Goal: Information Seeking & Learning: Learn about a topic

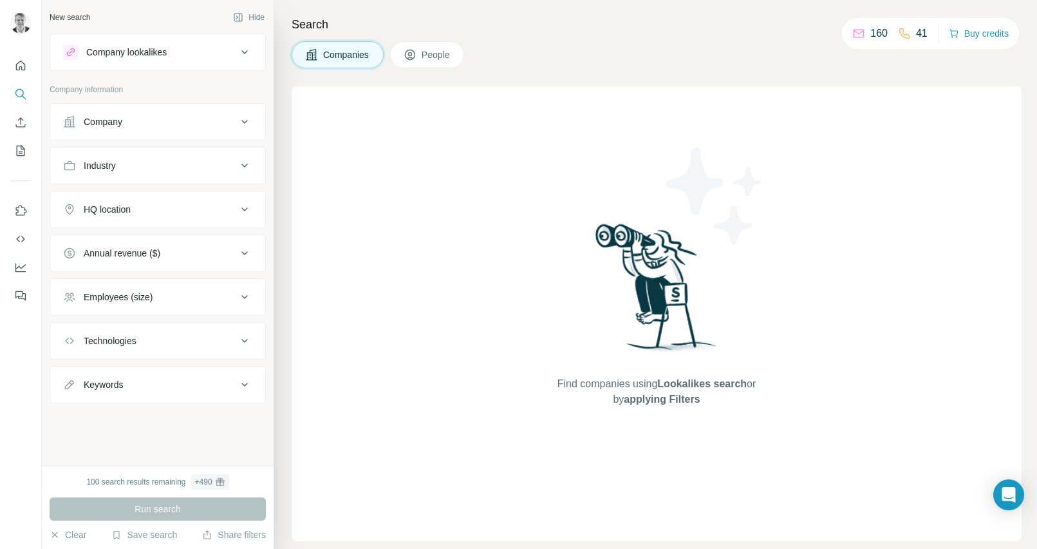
click at [241, 117] on icon at bounding box center [244, 121] width 15 height 15
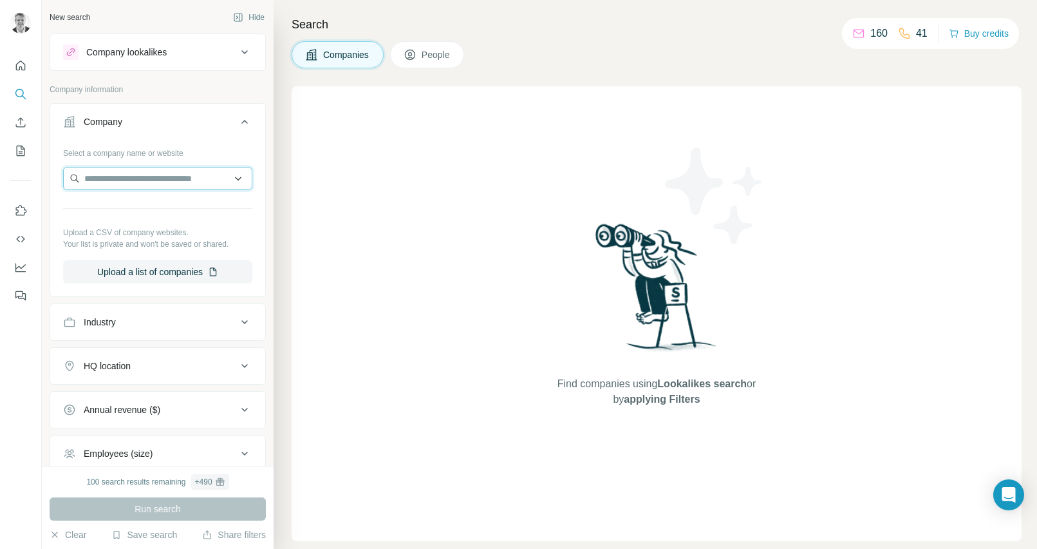
click at [134, 174] on input "text" at bounding box center [157, 178] width 189 height 23
click at [263, 238] on div "Select a company name or website Upload a CSV of company websites. Your list is…" at bounding box center [157, 217] width 215 height 151
click at [246, 321] on icon at bounding box center [244, 322] width 6 height 4
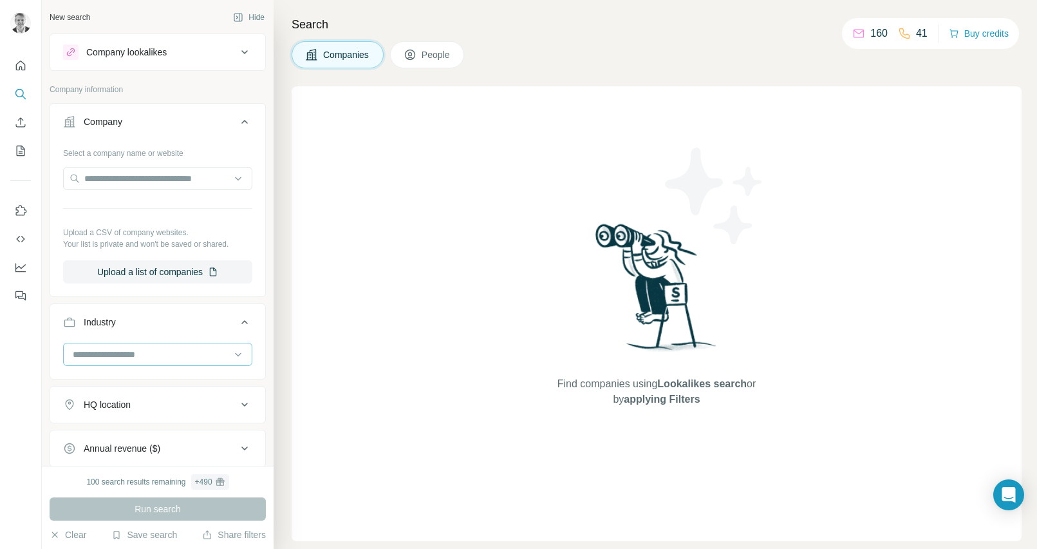
click at [175, 353] on input at bounding box center [150, 354] width 159 height 14
click at [167, 354] on input at bounding box center [150, 354] width 159 height 14
click at [127, 438] on p "Broadcasting" at bounding box center [100, 438] width 53 height 13
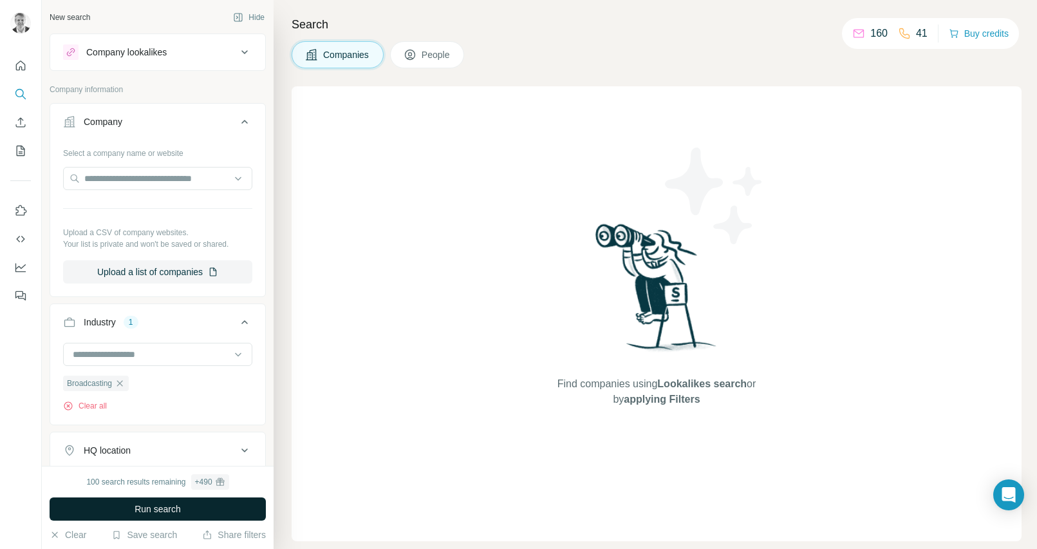
click at [196, 508] on button "Run search" at bounding box center [158, 508] width 216 height 23
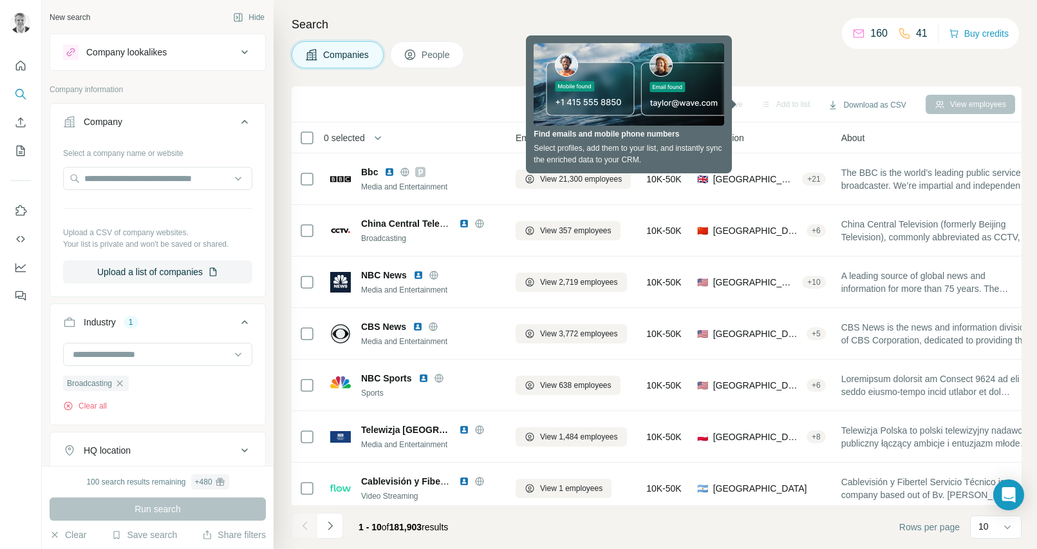
click at [743, 62] on div "Companies People" at bounding box center [657, 54] width 730 height 27
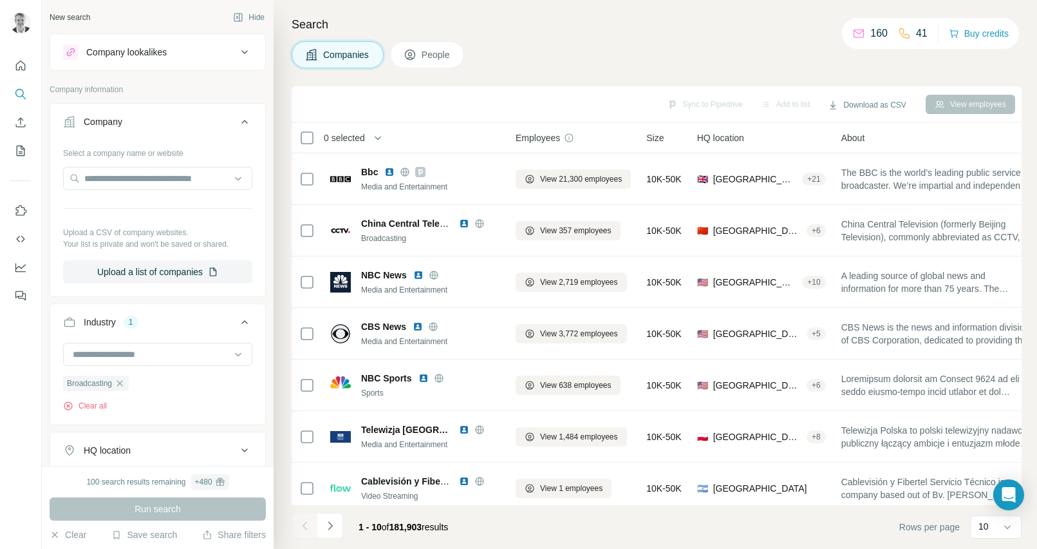
click at [627, 39] on div "Search Companies People Sync to Pipedrive Add to list Download as CSV View empl…" at bounding box center [656, 274] width 764 height 549
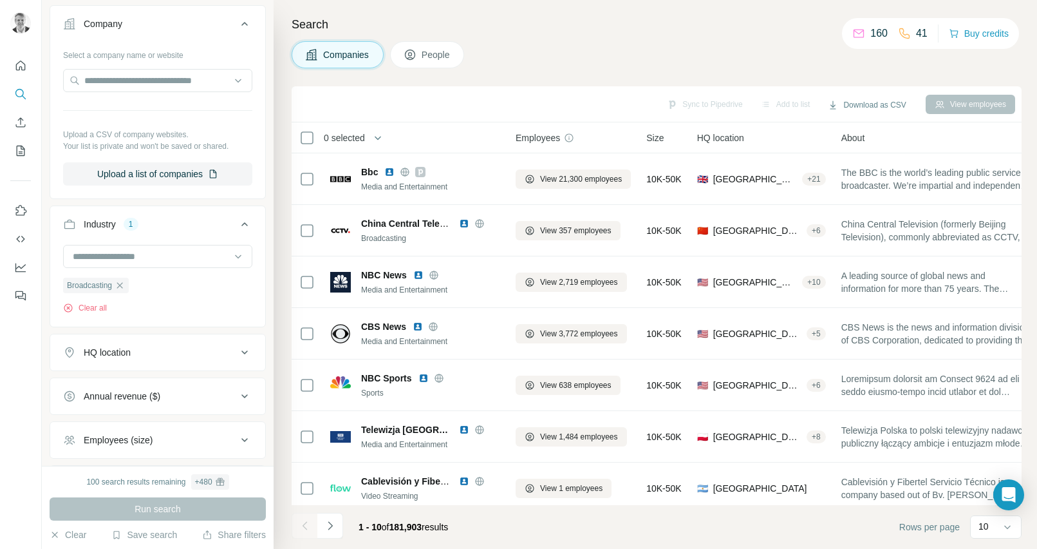
scroll to position [214, 0]
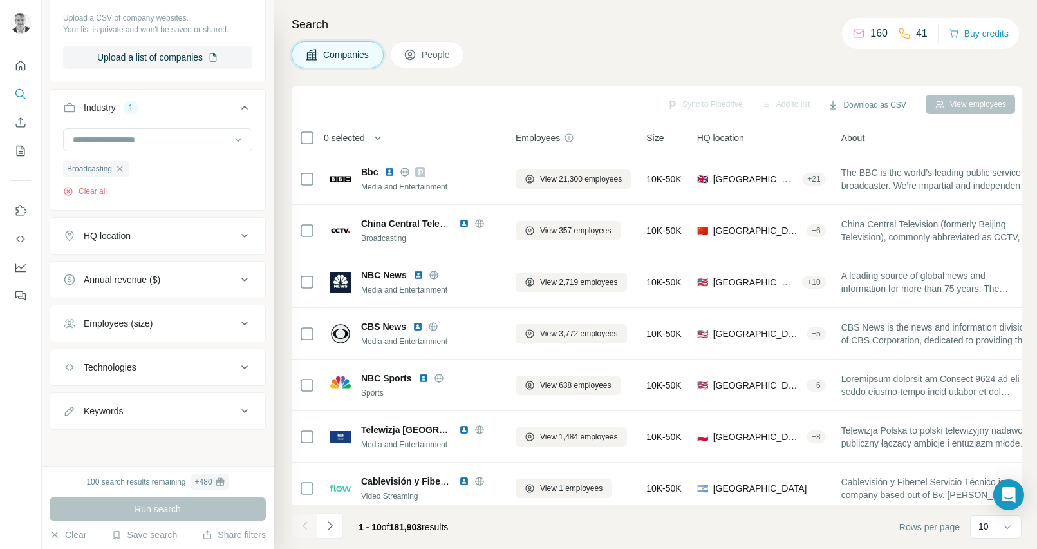
click at [247, 407] on icon at bounding box center [244, 410] width 15 height 15
click at [111, 446] on input "text" at bounding box center [145, 442] width 164 height 23
type input "***"
click at [243, 440] on icon "button" at bounding box center [242, 443] width 13 height 13
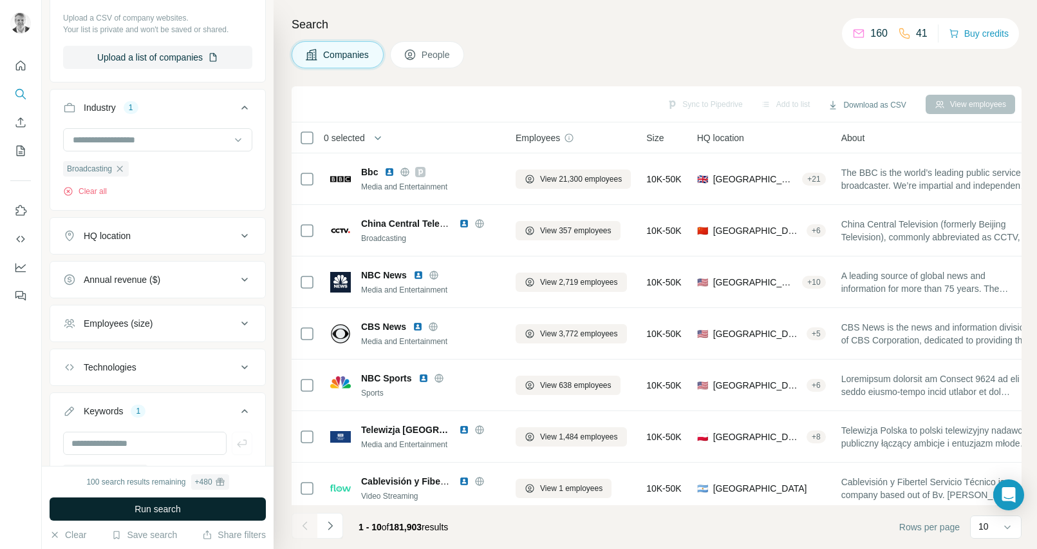
click at [179, 510] on span "Run search" at bounding box center [158, 508] width 46 height 13
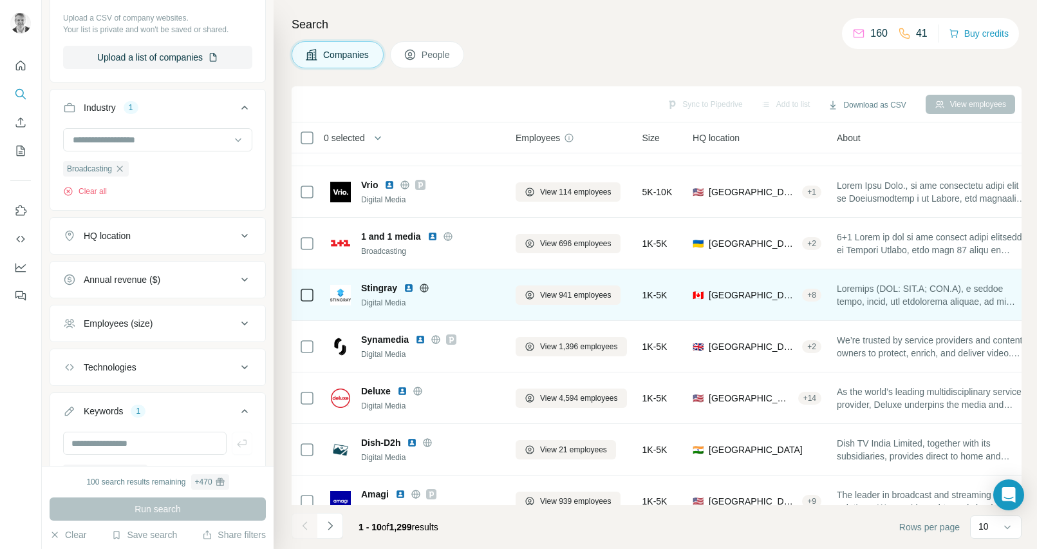
scroll to position [164, 0]
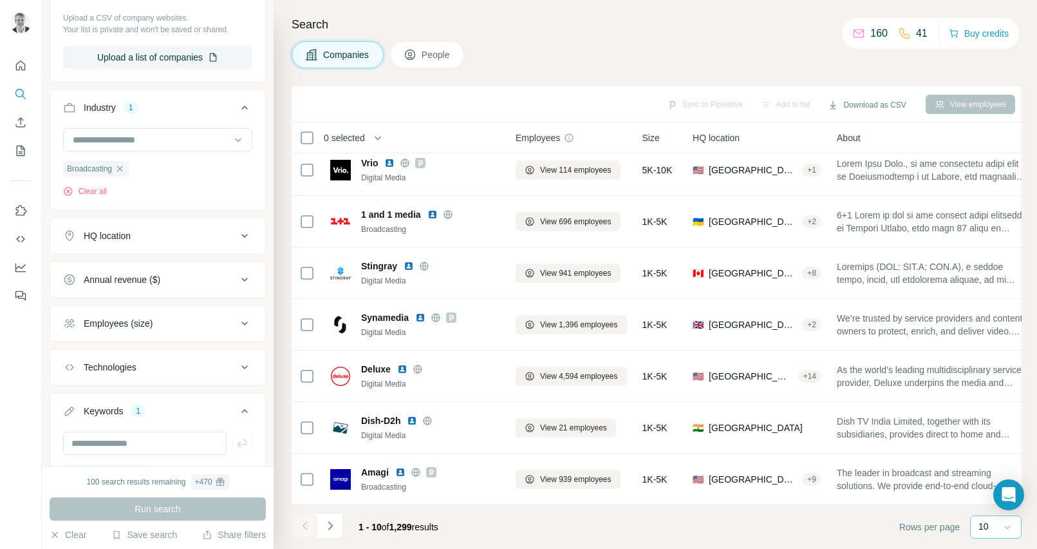
click at [1003, 522] on icon at bounding box center [1007, 526] width 13 height 13
click at [985, 430] on p "60" at bounding box center [986, 428] width 10 height 13
click at [507, 530] on footer "Rows per page 60" at bounding box center [657, 527] width 730 height 44
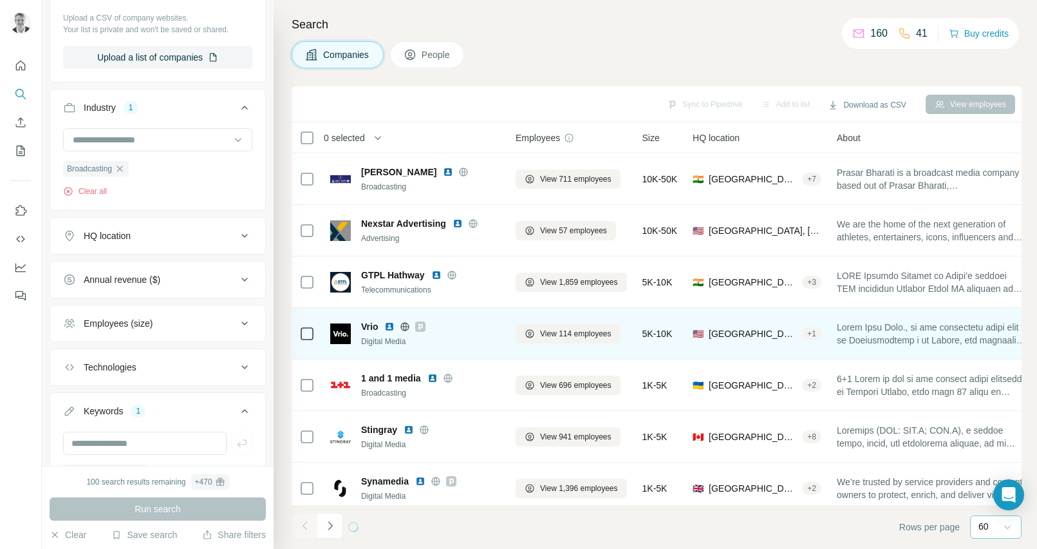
scroll to position [164, 0]
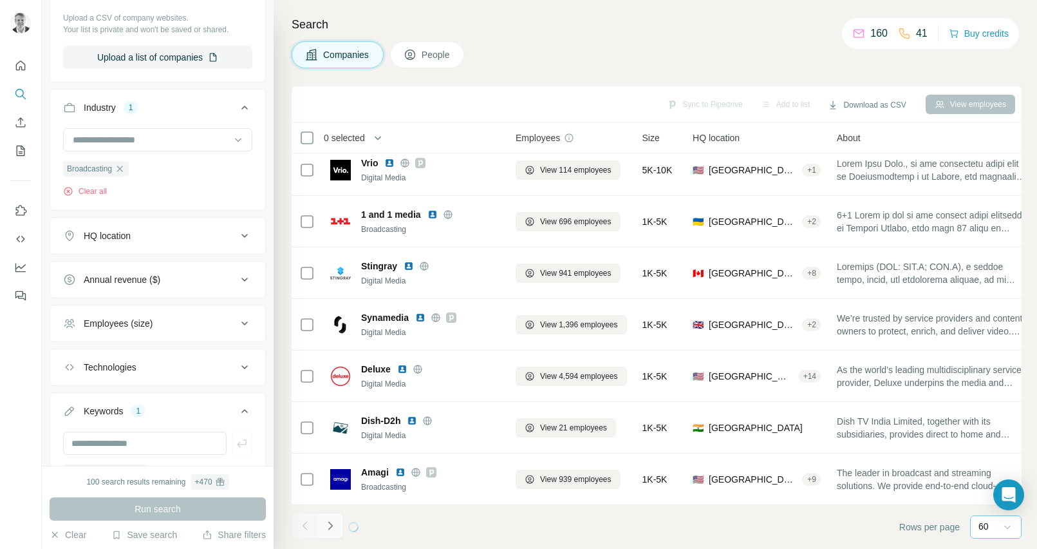
click at [335, 525] on icon "Navigate to next page" at bounding box center [330, 525] width 13 height 13
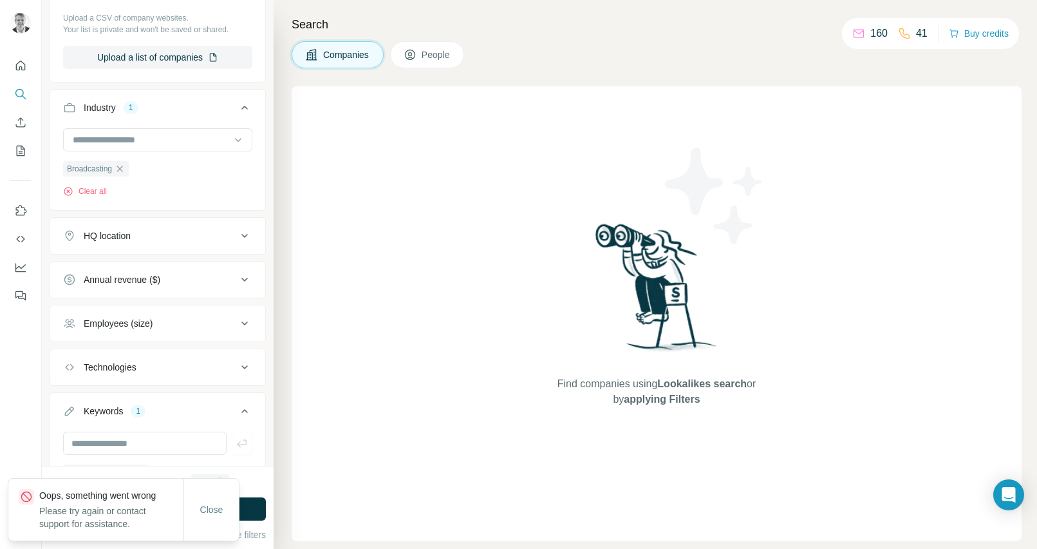
click at [220, 496] on div "Close" at bounding box center [211, 509] width 55 height 62
click at [213, 504] on span "Close" at bounding box center [211, 509] width 23 height 13
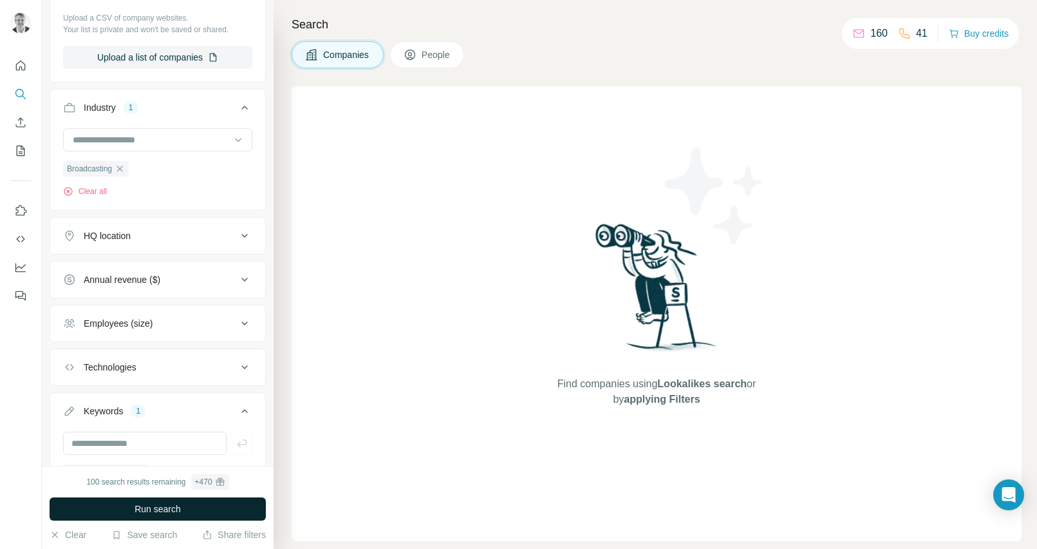
click at [185, 511] on button "Run search" at bounding box center [158, 508] width 216 height 23
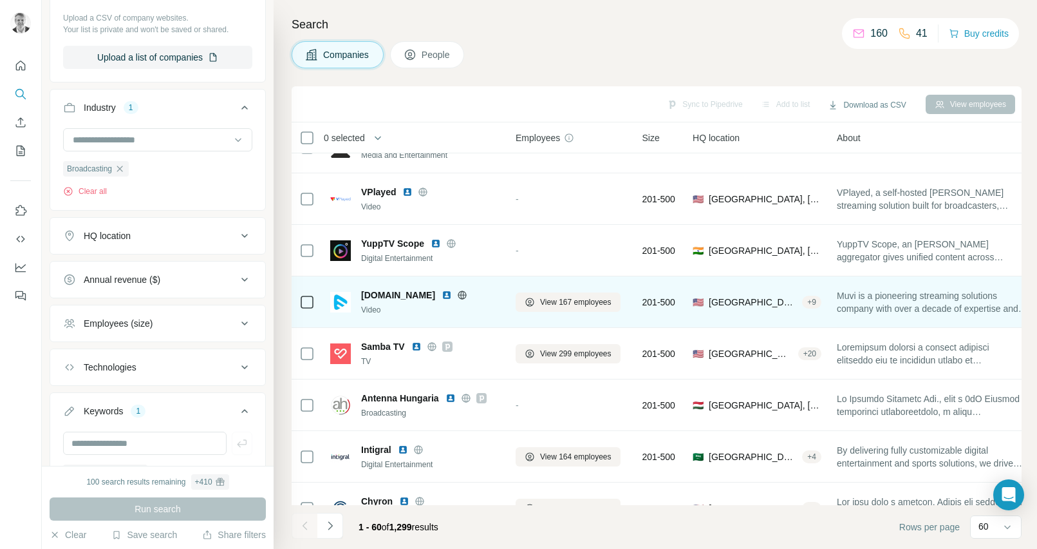
scroll to position [2719, 0]
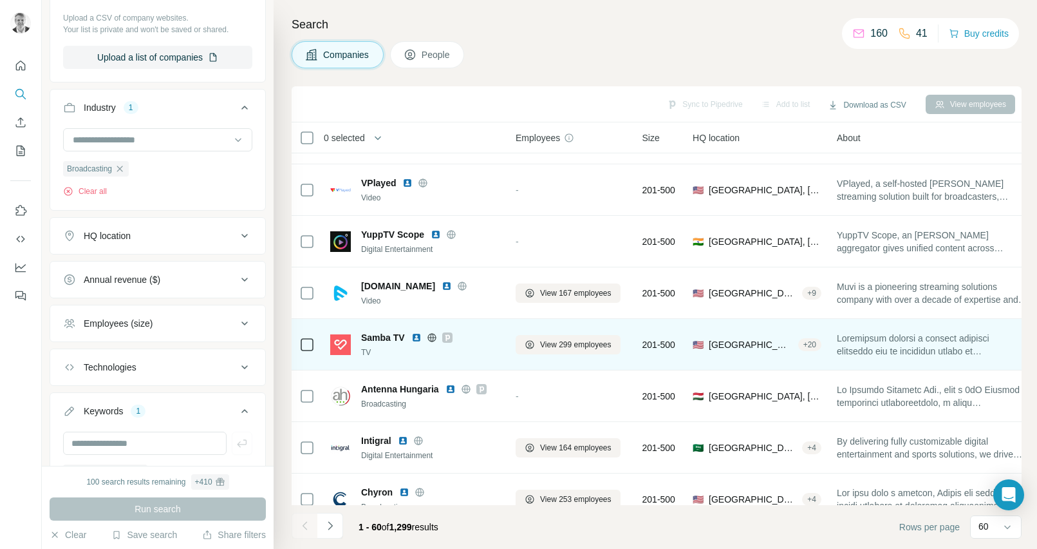
click at [345, 345] on img at bounding box center [340, 344] width 21 height 21
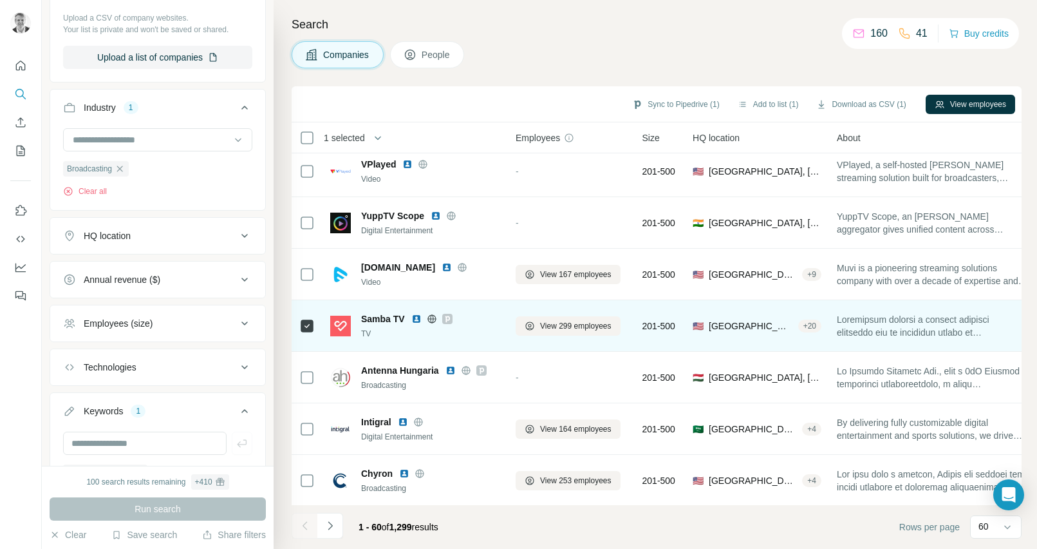
scroll to position [2739, 0]
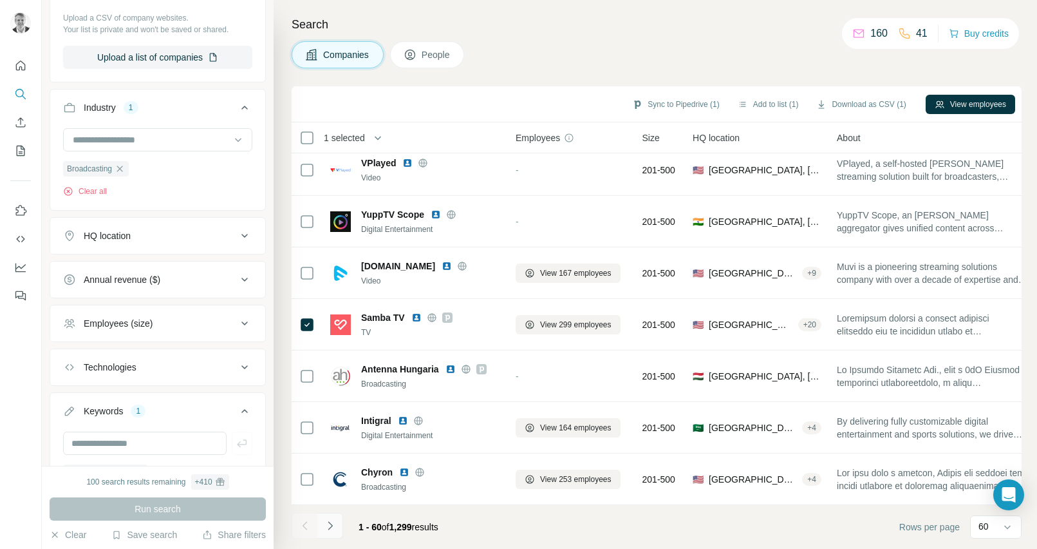
click at [334, 529] on icon "Navigate to next page" at bounding box center [330, 525] width 13 height 13
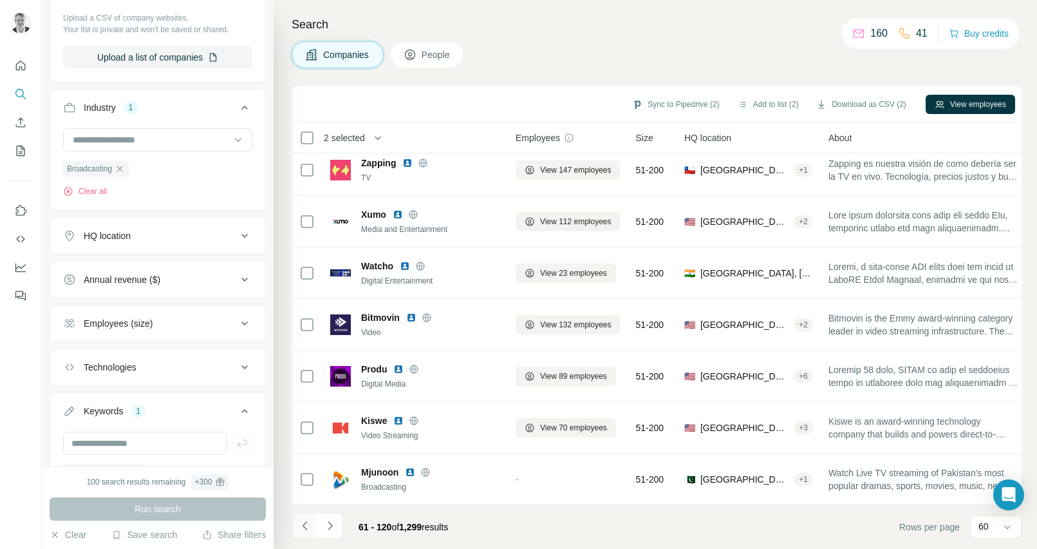
click at [305, 526] on icon "Navigate to previous page" at bounding box center [305, 525] width 13 height 13
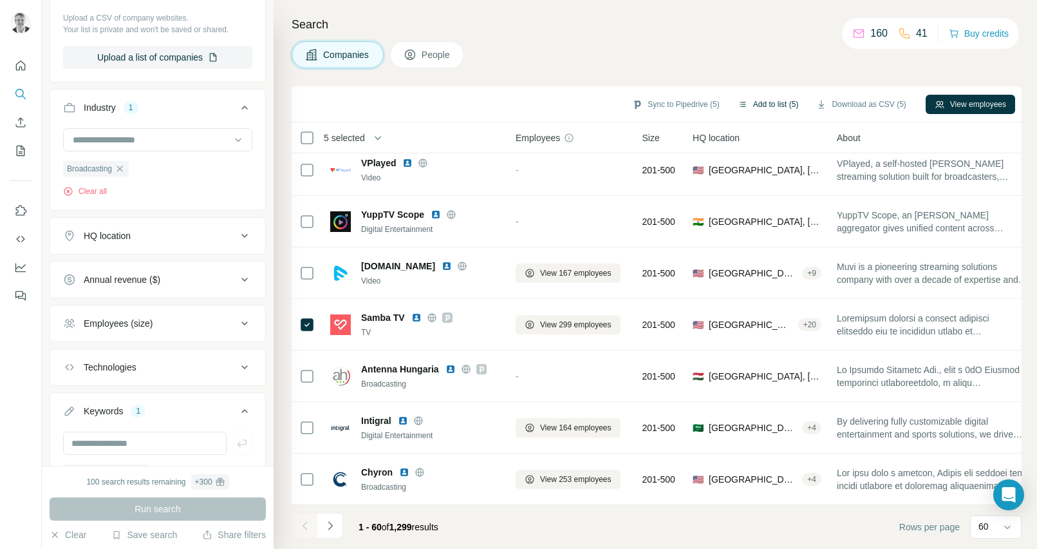
click at [764, 102] on button "Add to list (5)" at bounding box center [768, 104] width 79 height 19
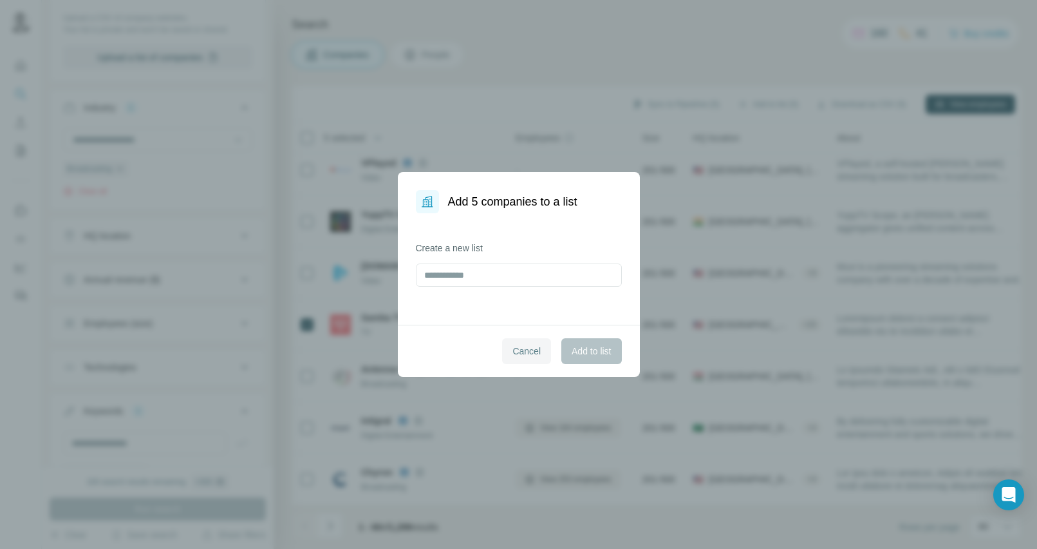
click at [525, 344] on button "Cancel" at bounding box center [526, 351] width 49 height 26
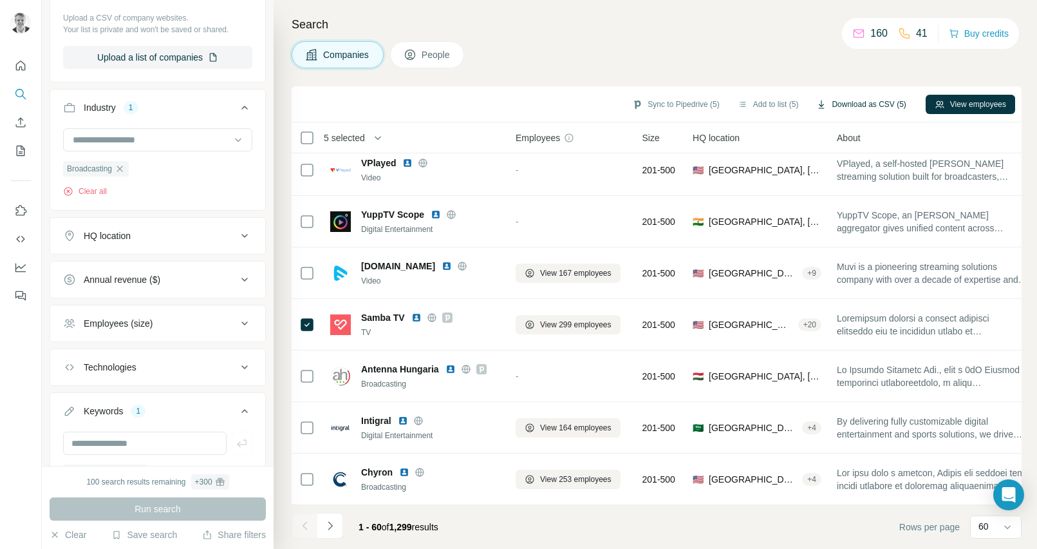
click at [862, 105] on button "Download as CSV (5)" at bounding box center [861, 104] width 108 height 19
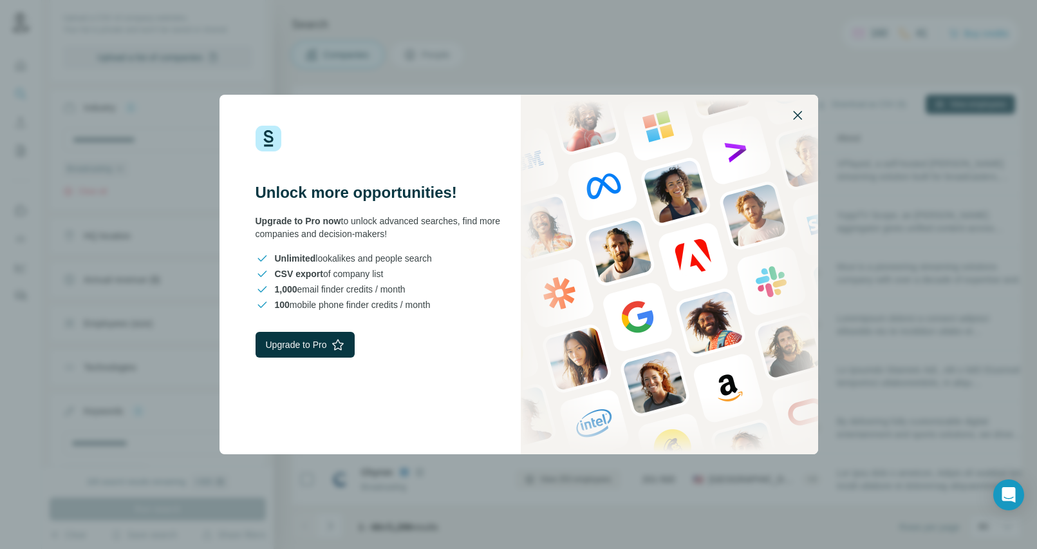
click at [799, 116] on icon "button" at bounding box center [797, 115] width 9 height 9
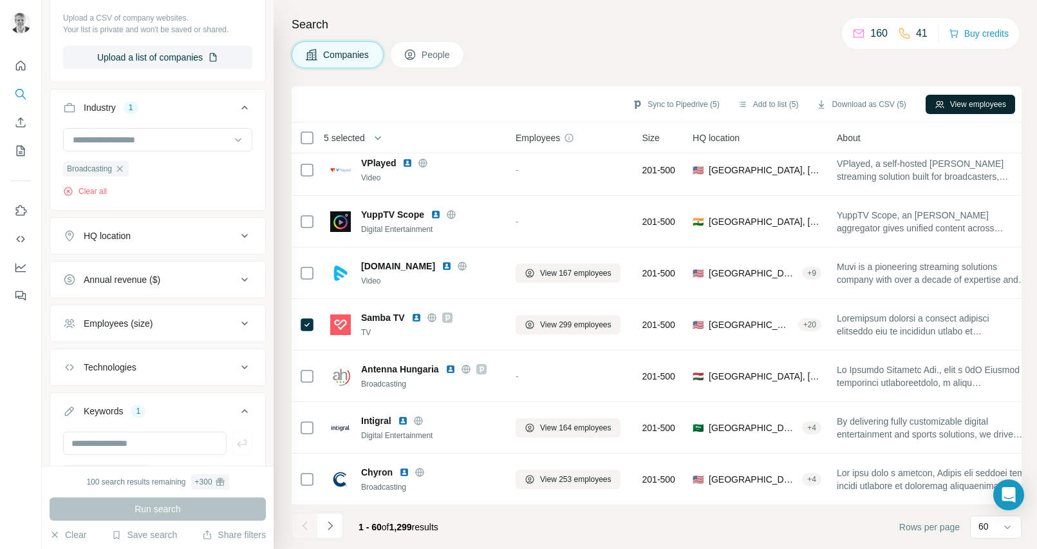
click at [970, 101] on button "View employees" at bounding box center [971, 104] width 90 height 19
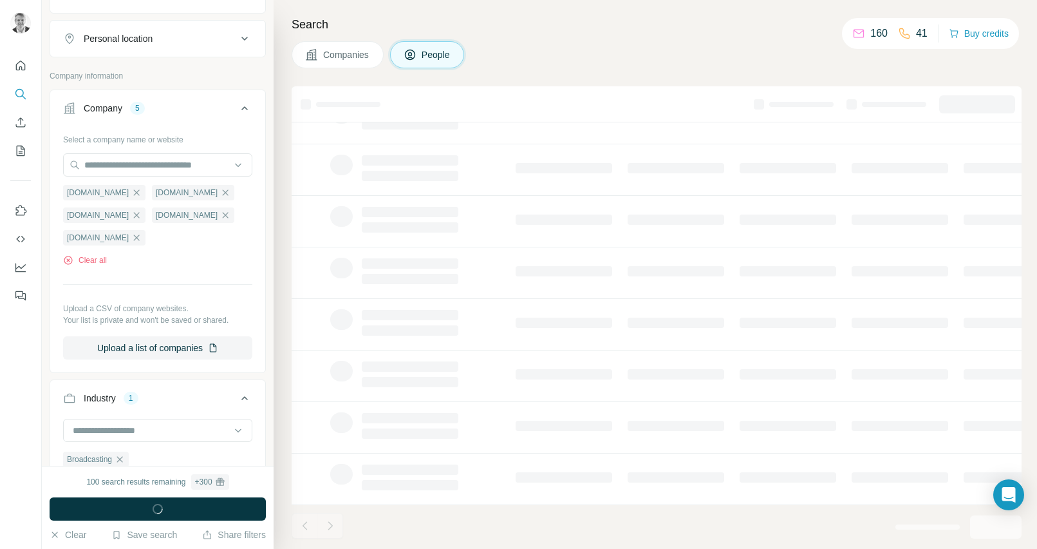
scroll to position [164, 0]
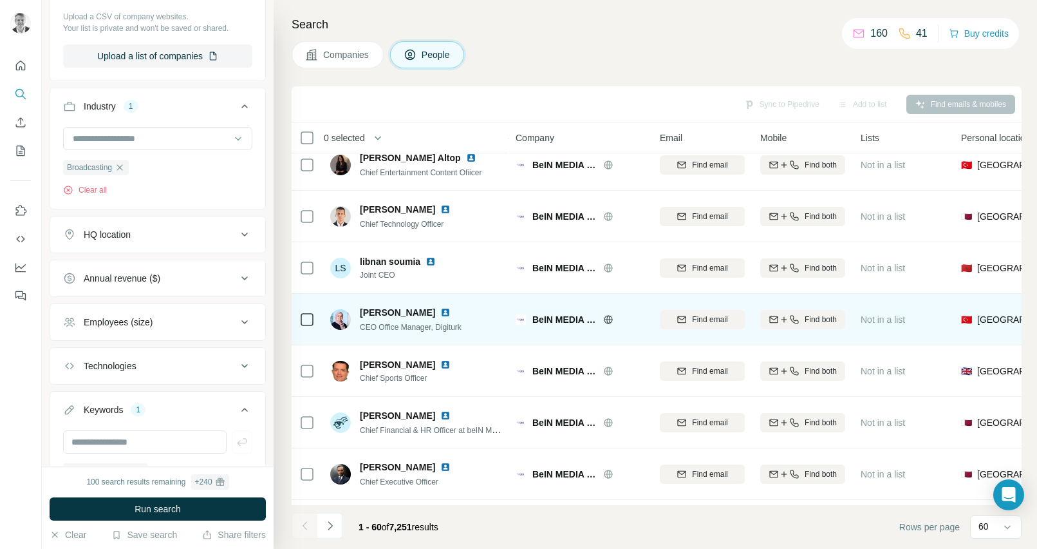
scroll to position [67, 0]
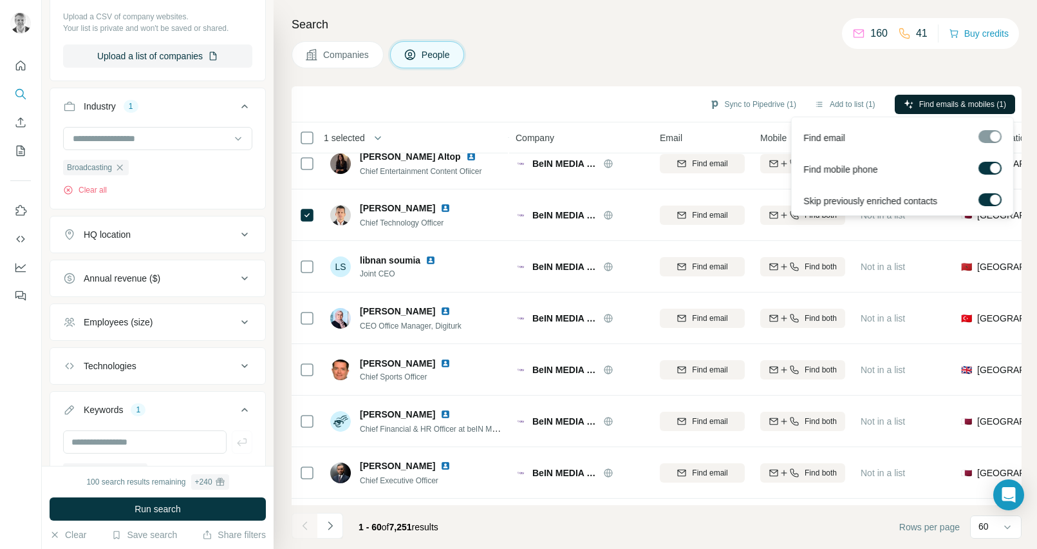
click at [957, 99] on span "Find emails & mobiles (1)" at bounding box center [963, 105] width 87 height 12
click at [967, 109] on button "Find emails & mobiles (1)" at bounding box center [955, 104] width 120 height 19
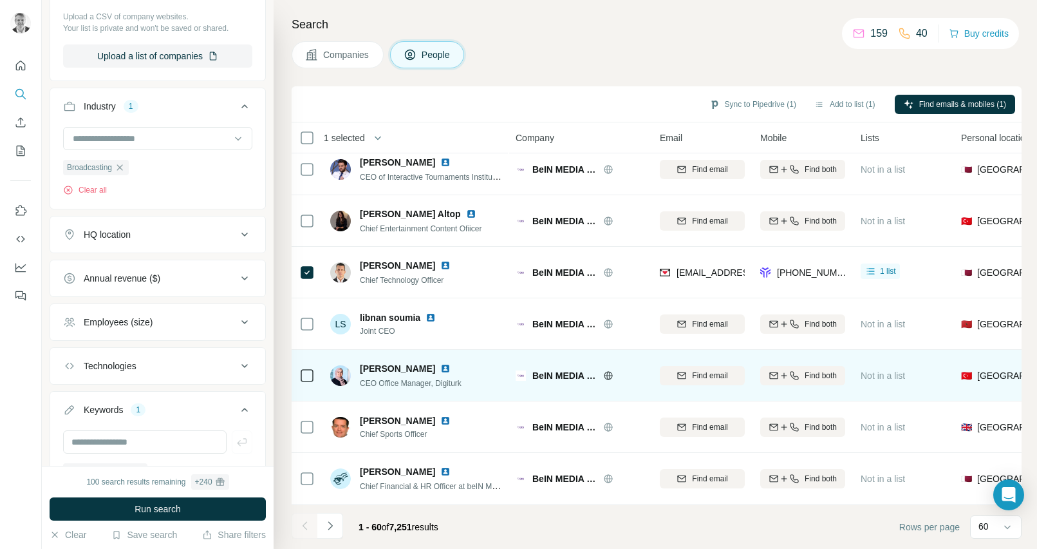
scroll to position [0, 0]
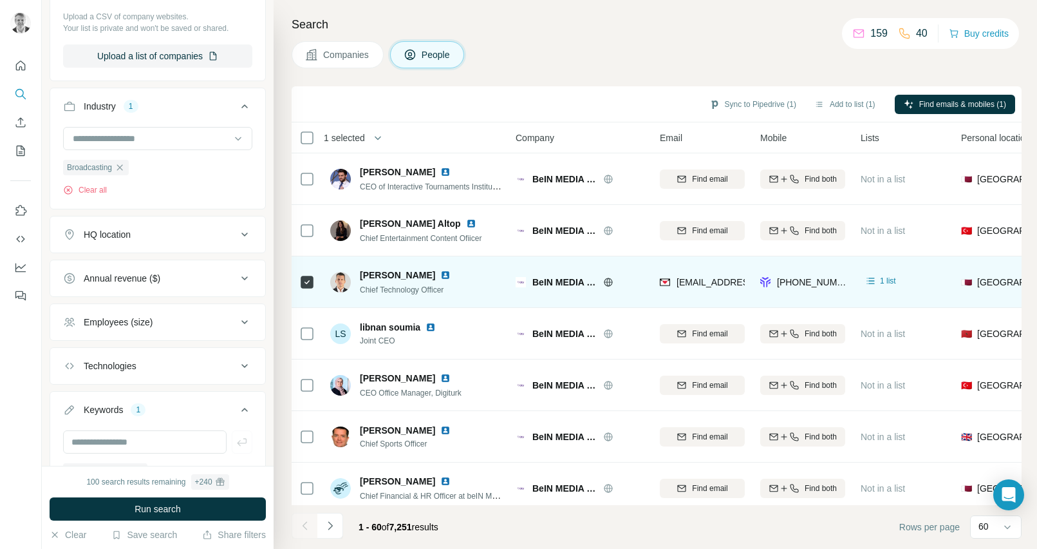
click at [451, 272] on img at bounding box center [445, 275] width 10 height 10
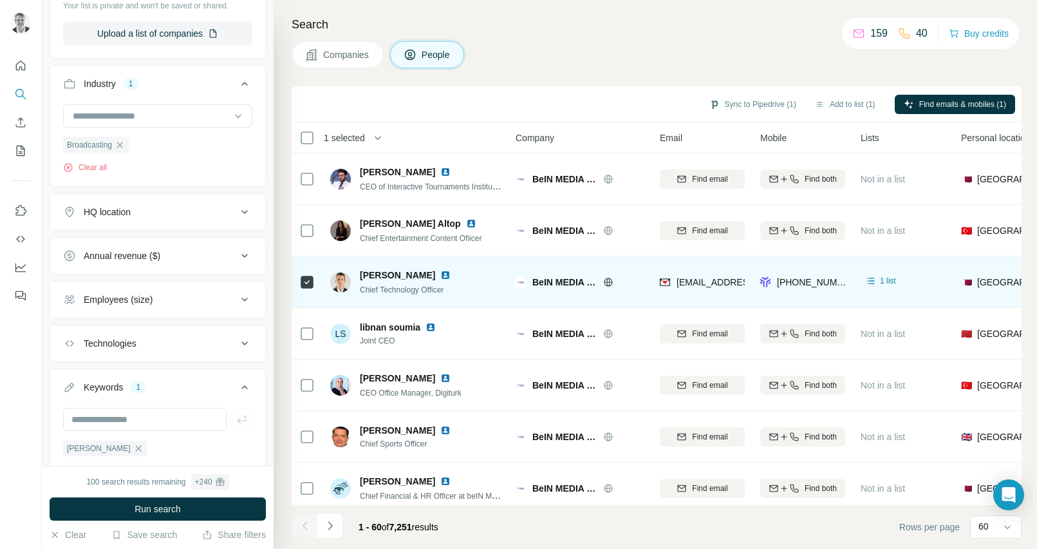
scroll to position [483, 0]
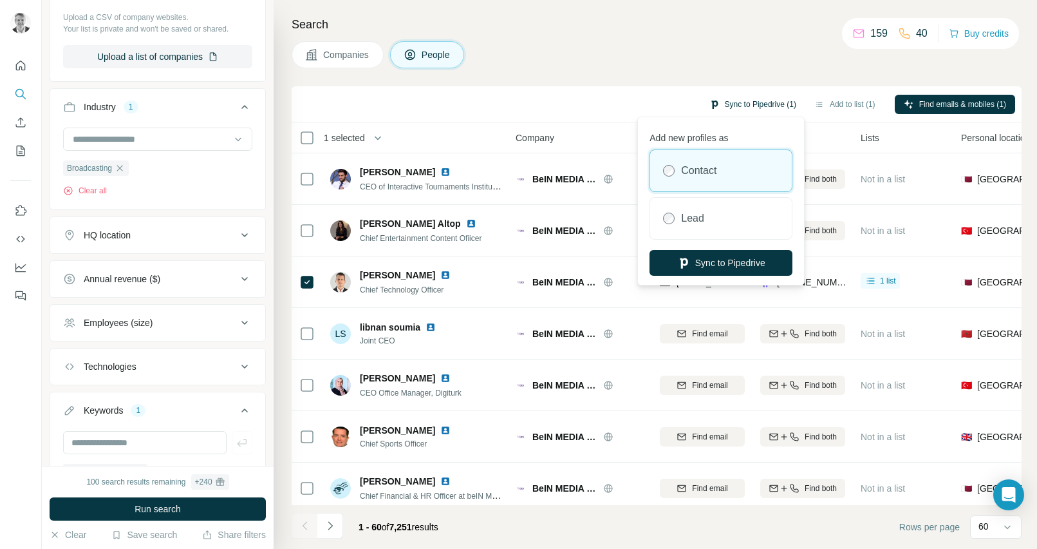
click at [751, 102] on button "Sync to Pipedrive (1)" at bounding box center [753, 104] width 105 height 19
click at [733, 266] on button "Sync to Pipedrive" at bounding box center [721, 263] width 143 height 26
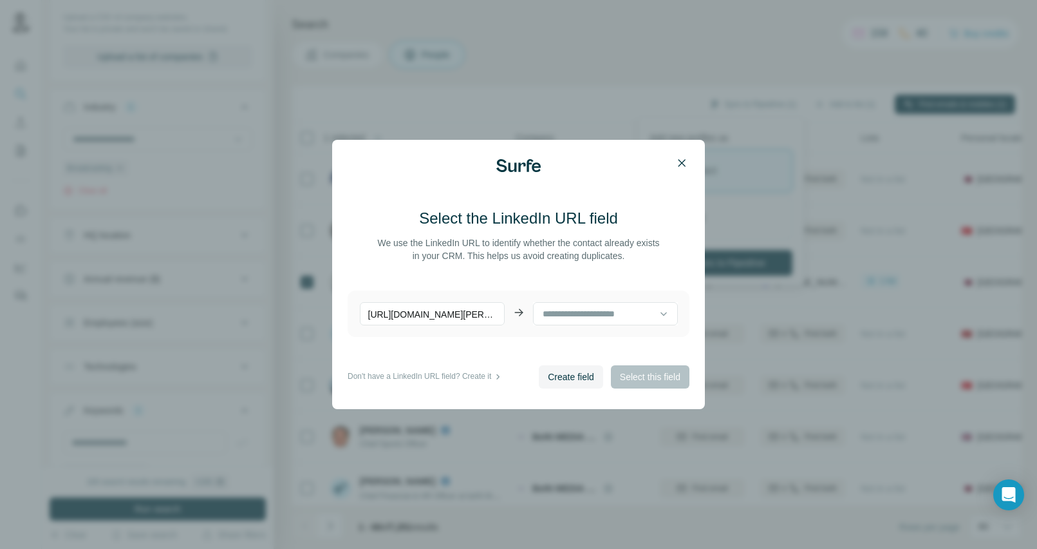
click at [681, 161] on icon "button" at bounding box center [681, 162] width 13 height 13
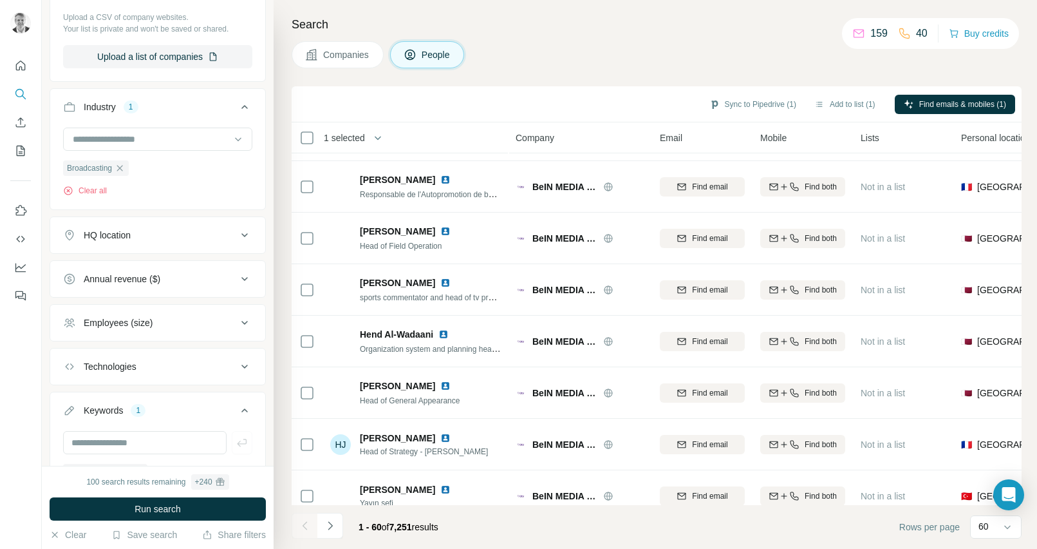
scroll to position [2739, 0]
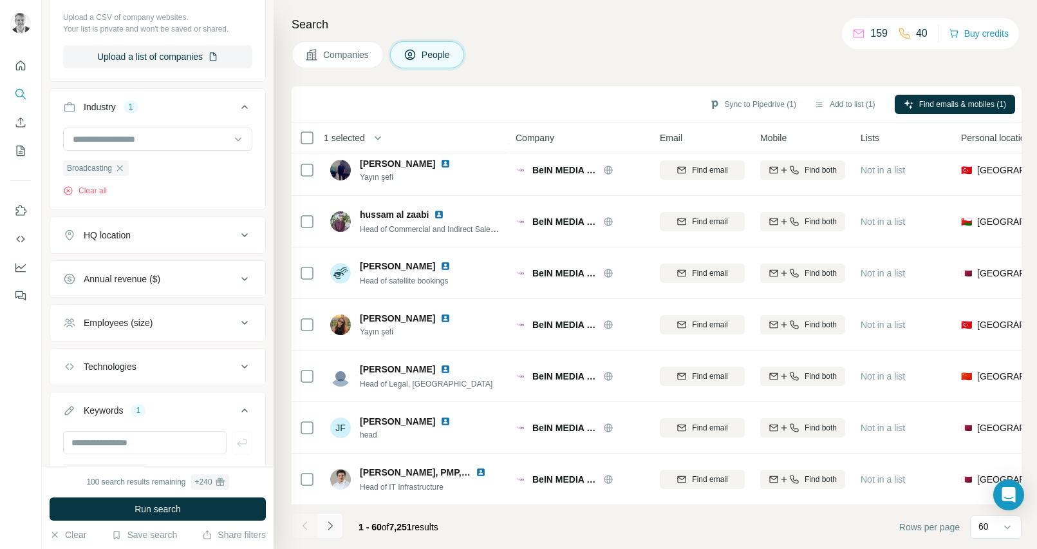
click at [330, 524] on icon "Navigate to next page" at bounding box center [330, 525] width 13 height 13
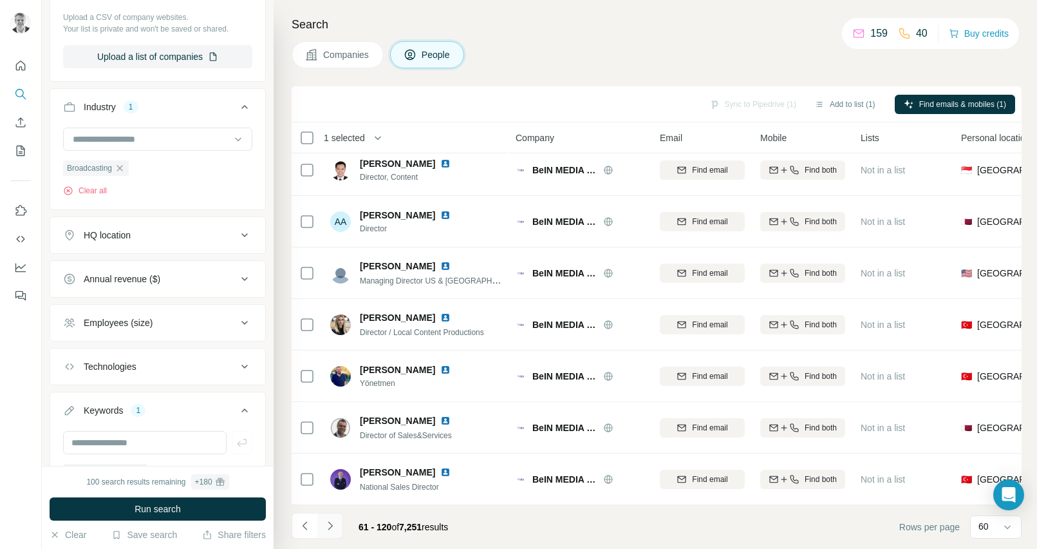
click at [334, 522] on icon "Navigate to next page" at bounding box center [330, 525] width 13 height 13
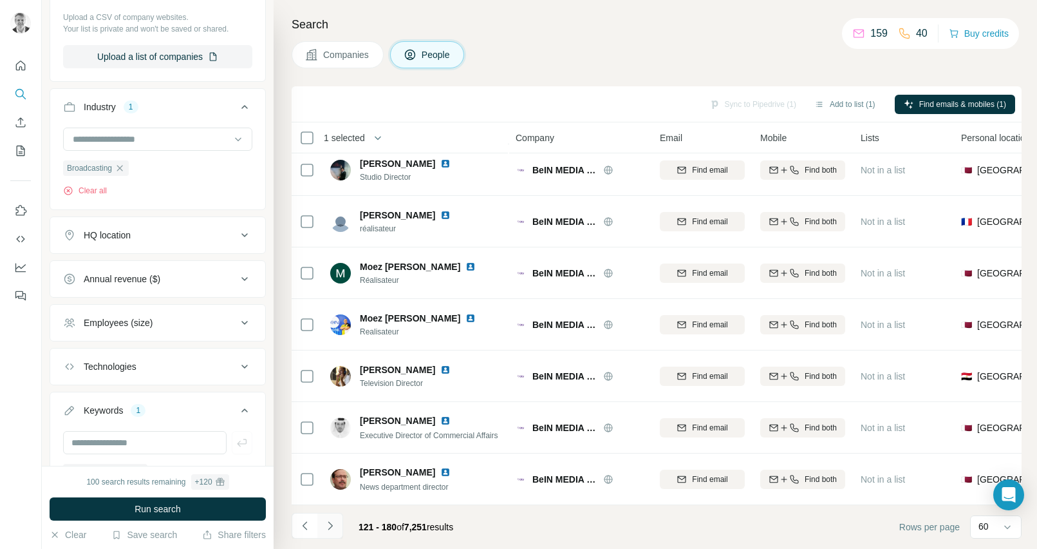
click at [335, 522] on icon "Navigate to next page" at bounding box center [330, 525] width 13 height 13
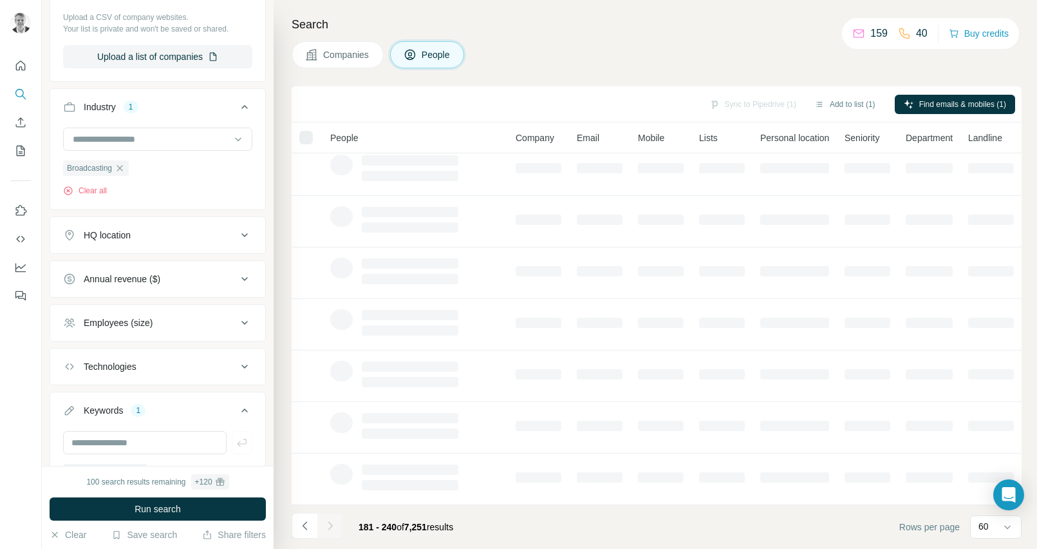
scroll to position [164, 0]
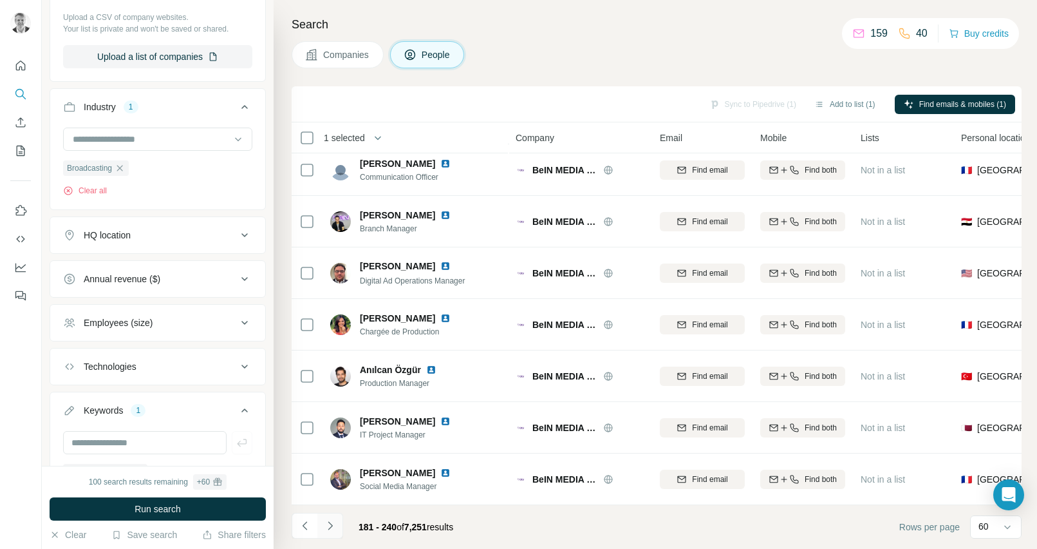
click at [332, 523] on icon "Navigate to next page" at bounding box center [330, 525] width 13 height 13
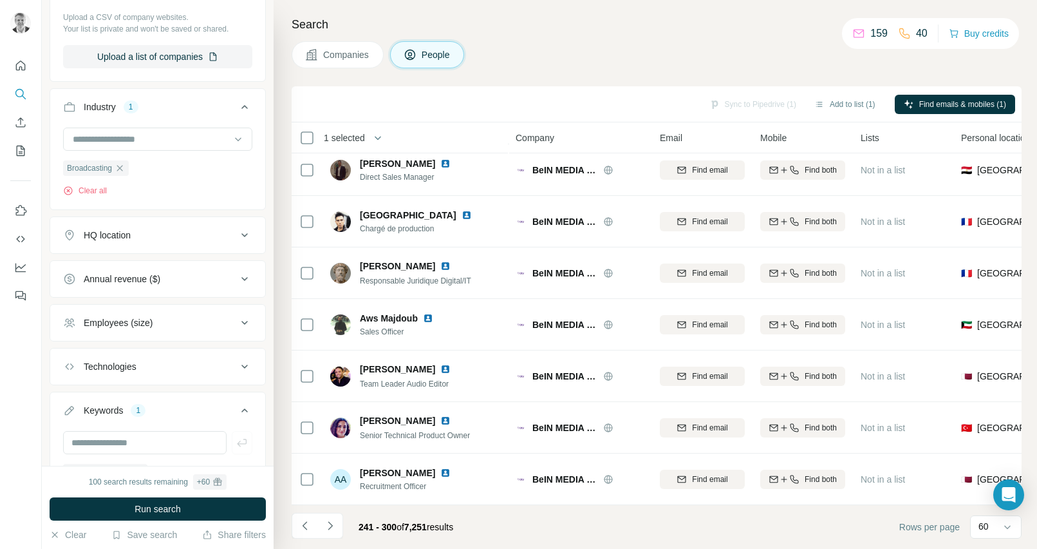
scroll to position [2739, 0]
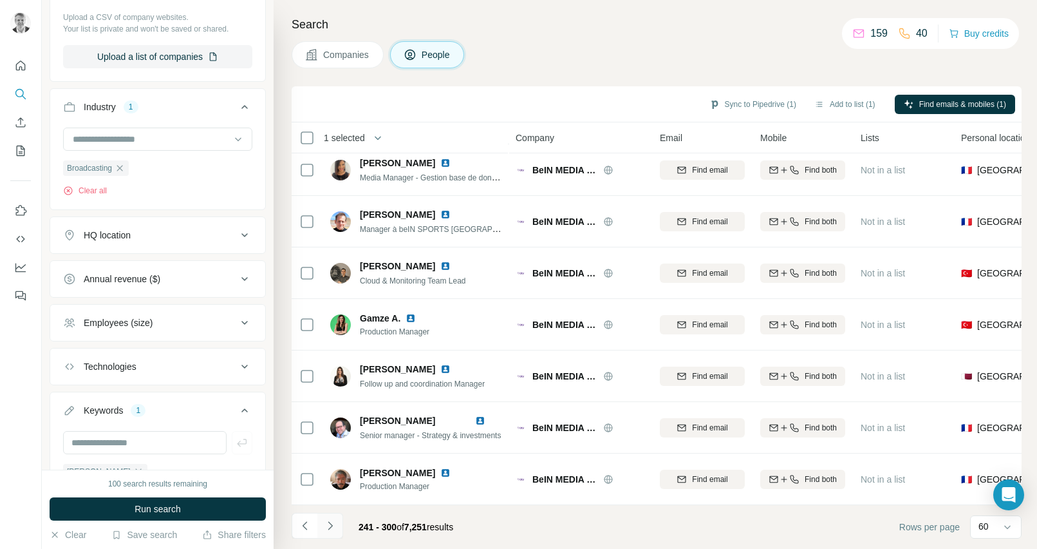
click at [328, 518] on button "Navigate to next page" at bounding box center [330, 526] width 26 height 26
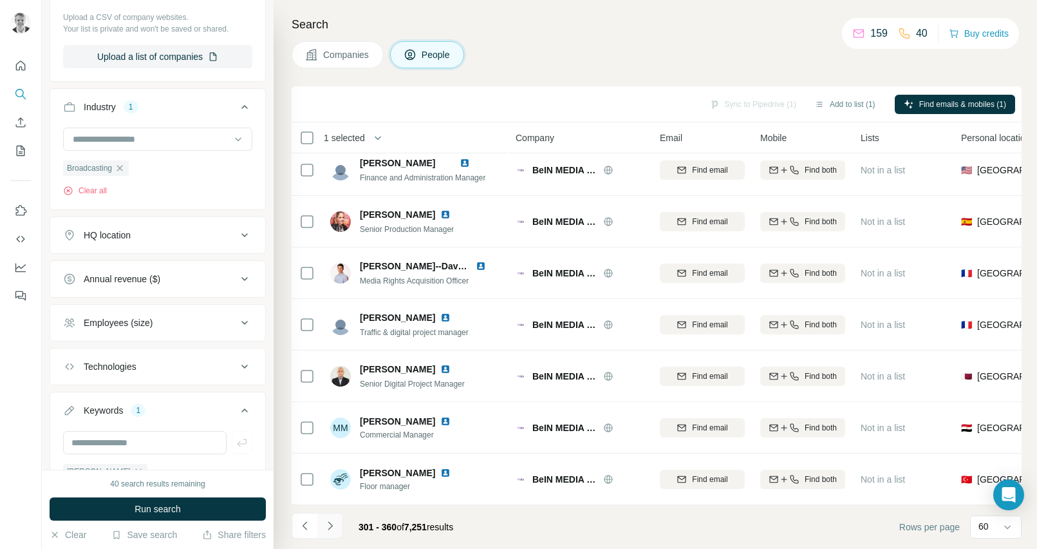
click at [330, 529] on icon "Navigate to next page" at bounding box center [330, 525] width 13 height 13
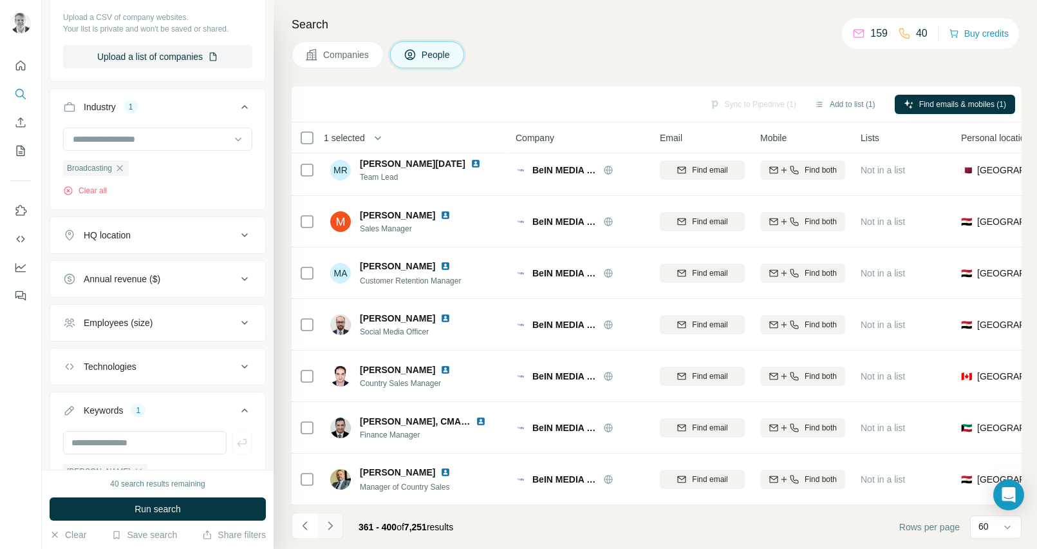
scroll to position [1709, 0]
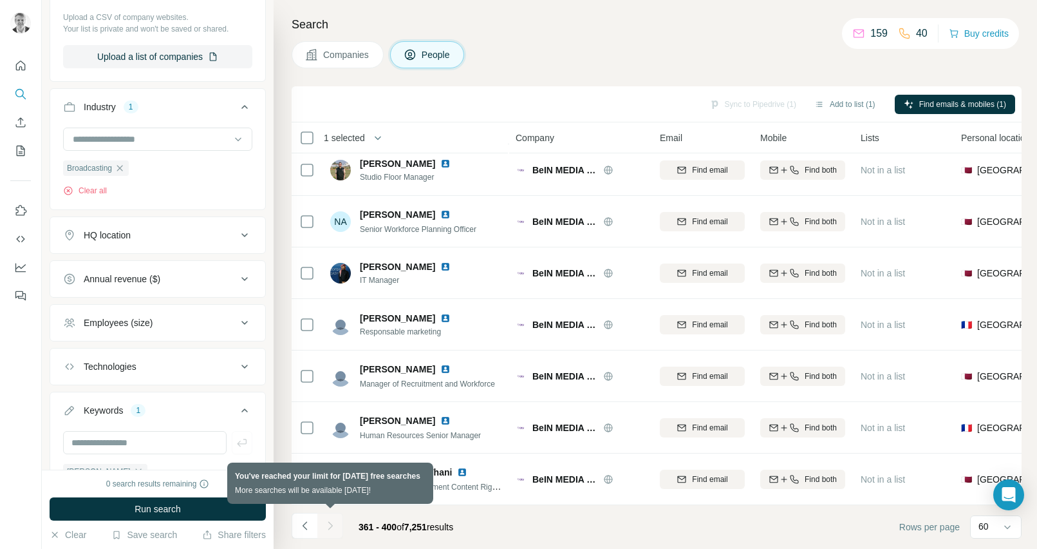
click at [330, 530] on div at bounding box center [330, 526] width 26 height 26
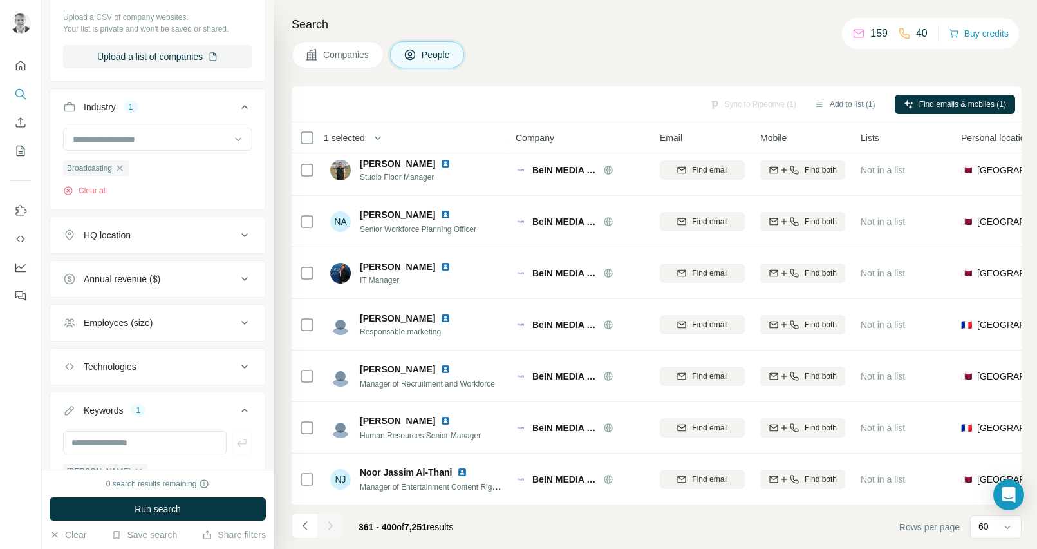
click at [600, 55] on div "Companies People" at bounding box center [657, 54] width 730 height 27
